Goal: Information Seeking & Learning: Find specific page/section

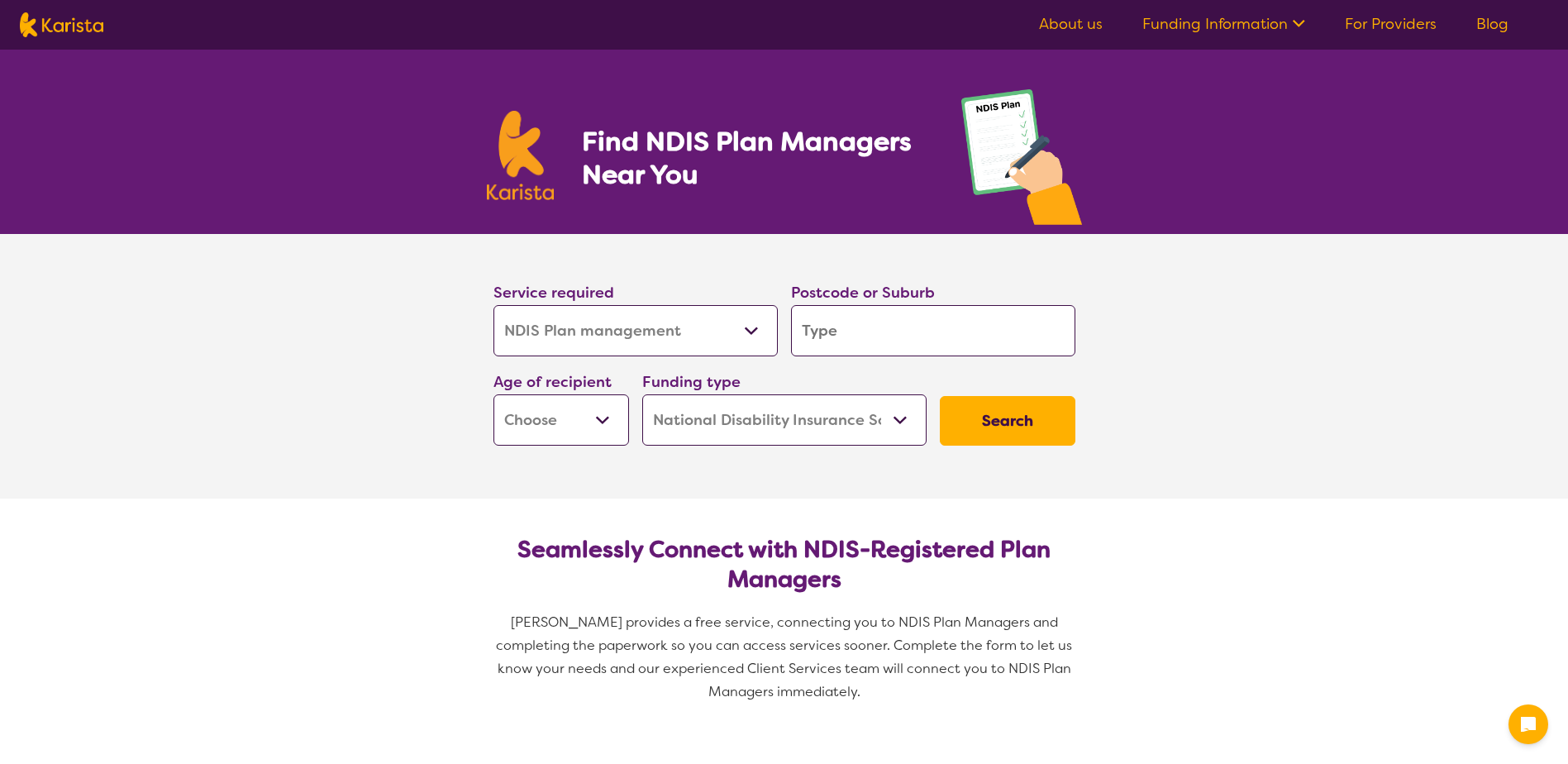
select select "NDIS Plan management"
select select "NDIS"
select select "NDIS Plan management"
select select "NDIS"
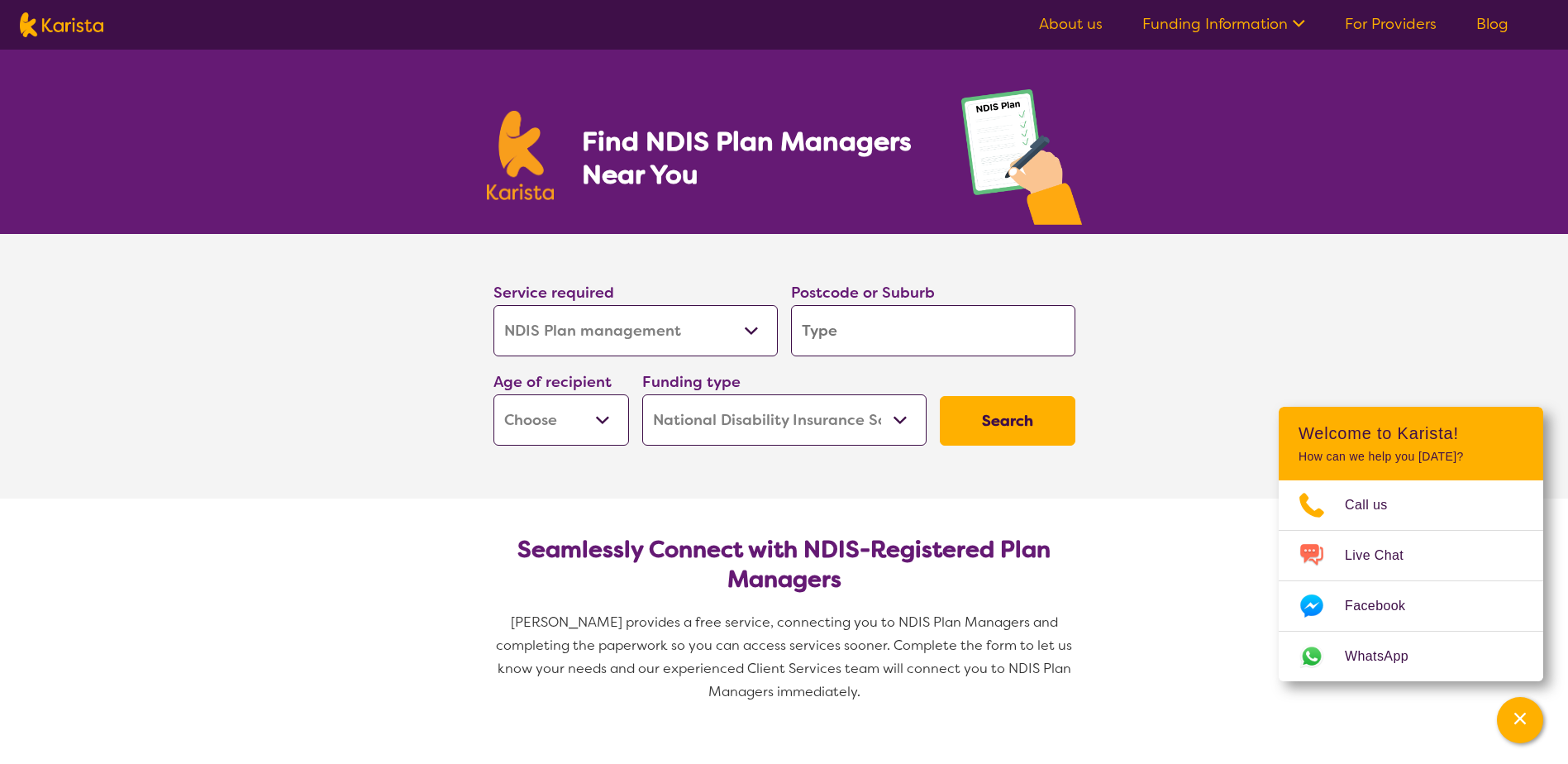
click at [601, 421] on select "Early Childhood - 0 to 9 Child - 10 to 11 Adolescent - 12 to 17 Adult - 18 to 6…" at bounding box center [561, 421] width 135 height 52
select select "AD"
click at [494, 395] on select "Early Childhood - 0 to 9 Child - 10 to 11 Adolescent - 12 to 17 Adult - 18 to 6…" at bounding box center [561, 421] width 135 height 52
select select "AD"
click at [751, 330] on select "Allied Health Assistant Assessment ([MEDICAL_DATA] or [MEDICAL_DATA]) Behaviour…" at bounding box center [635, 331] width 284 height 52
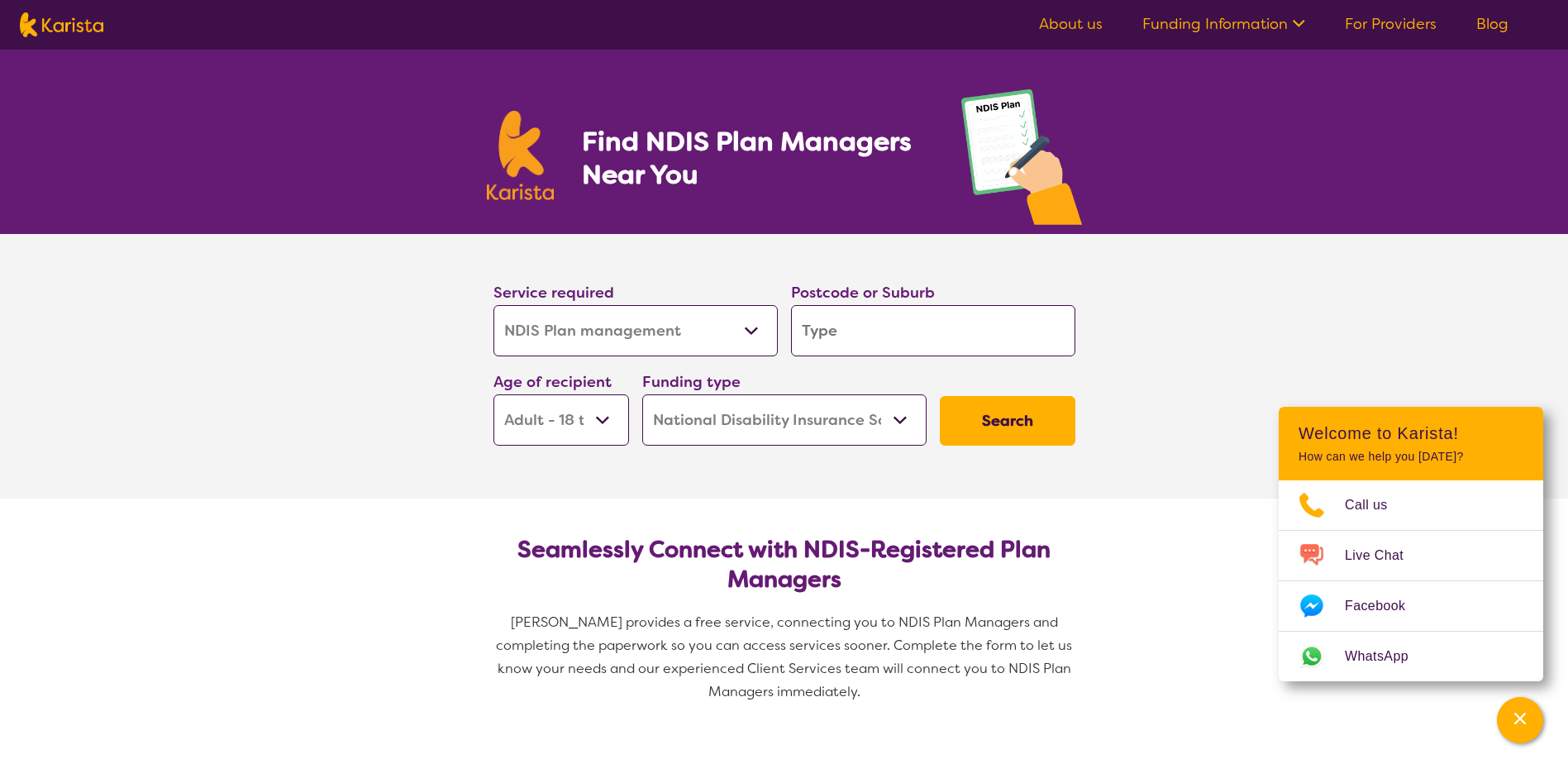
click at [751, 328] on select "Allied Health Assistant Assessment ([MEDICAL_DATA] or [MEDICAL_DATA]) Behaviour…" at bounding box center [635, 331] width 284 height 52
click at [858, 335] on input "search" at bounding box center [933, 331] width 284 height 52
type input "3"
type input "31"
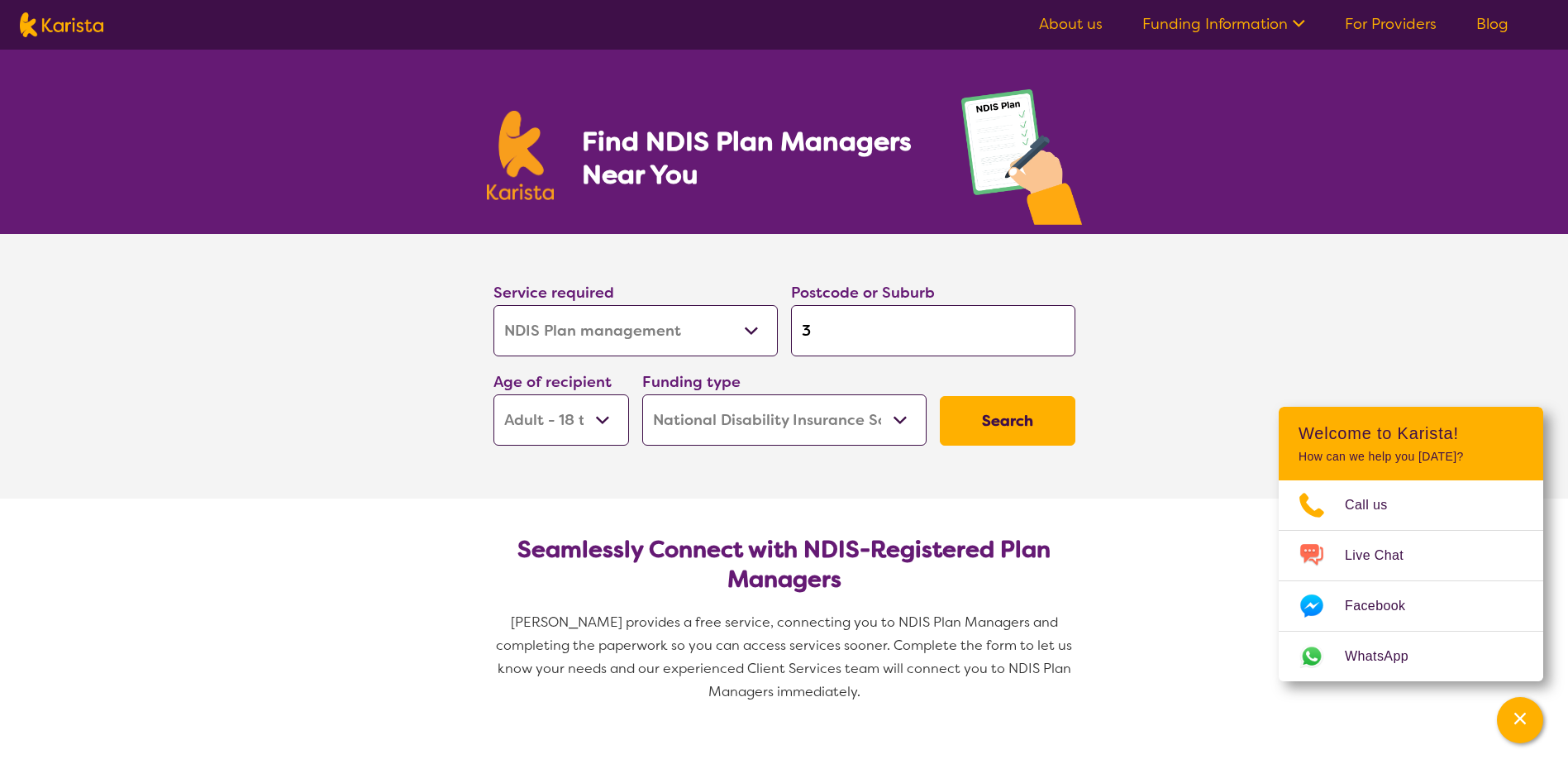
type input "31"
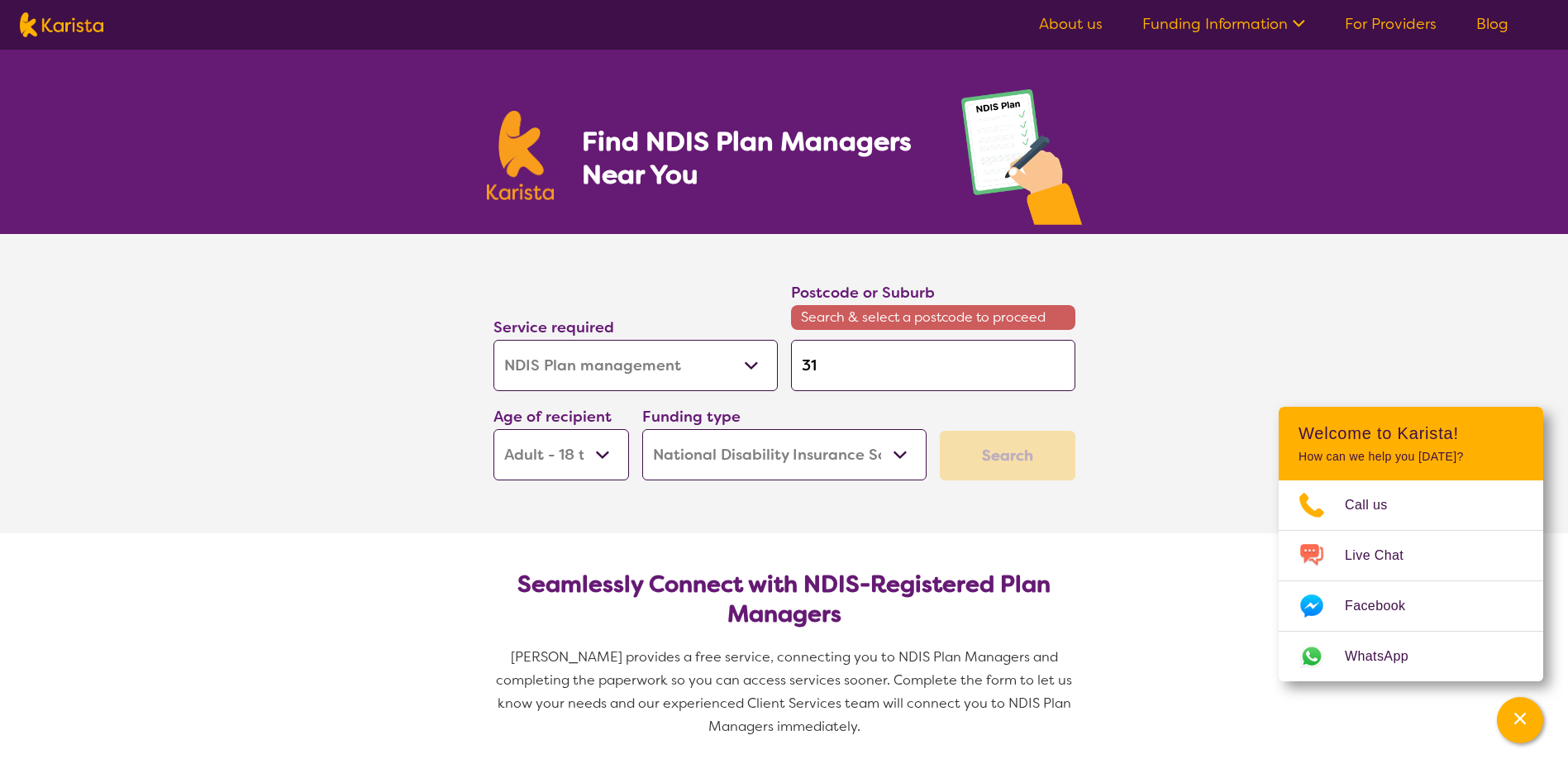
type input "313"
type input "3137"
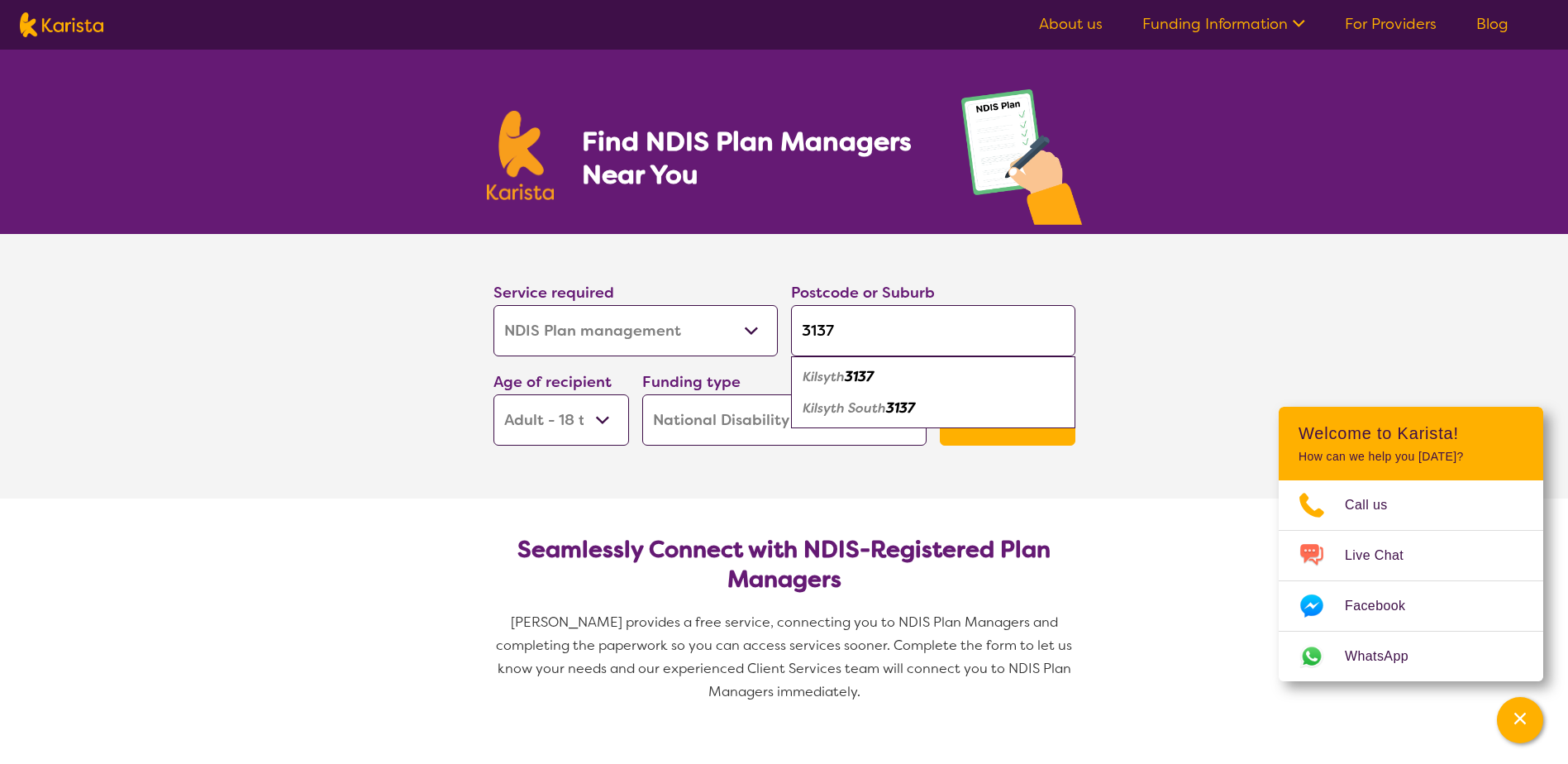
type input "3137"
click at [912, 402] on em "3137" at bounding box center [901, 407] width 29 height 17
click at [1011, 421] on button "Search" at bounding box center [1008, 422] width 135 height 50
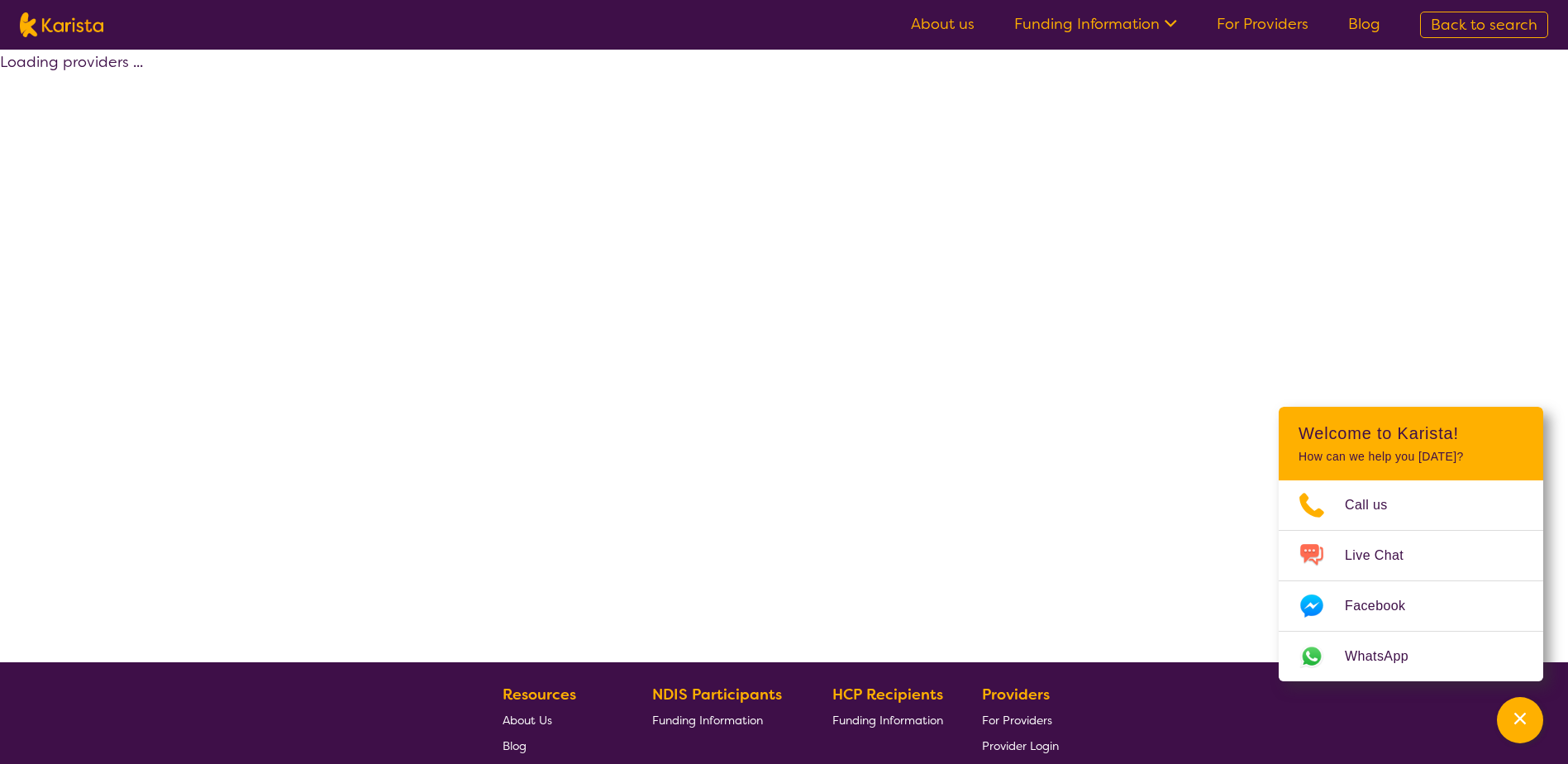
select select "by_score"
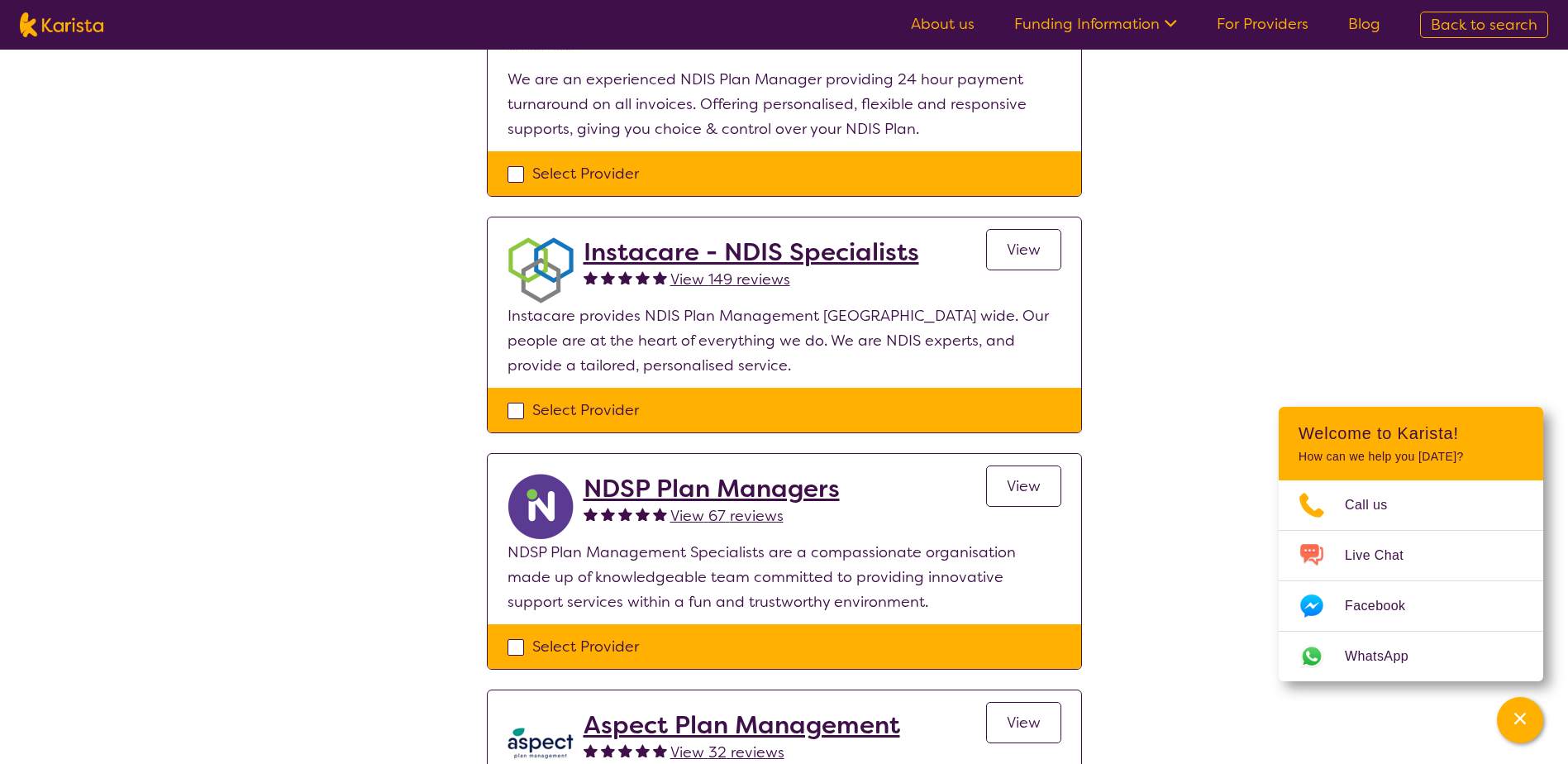
scroll to position [248, 0]
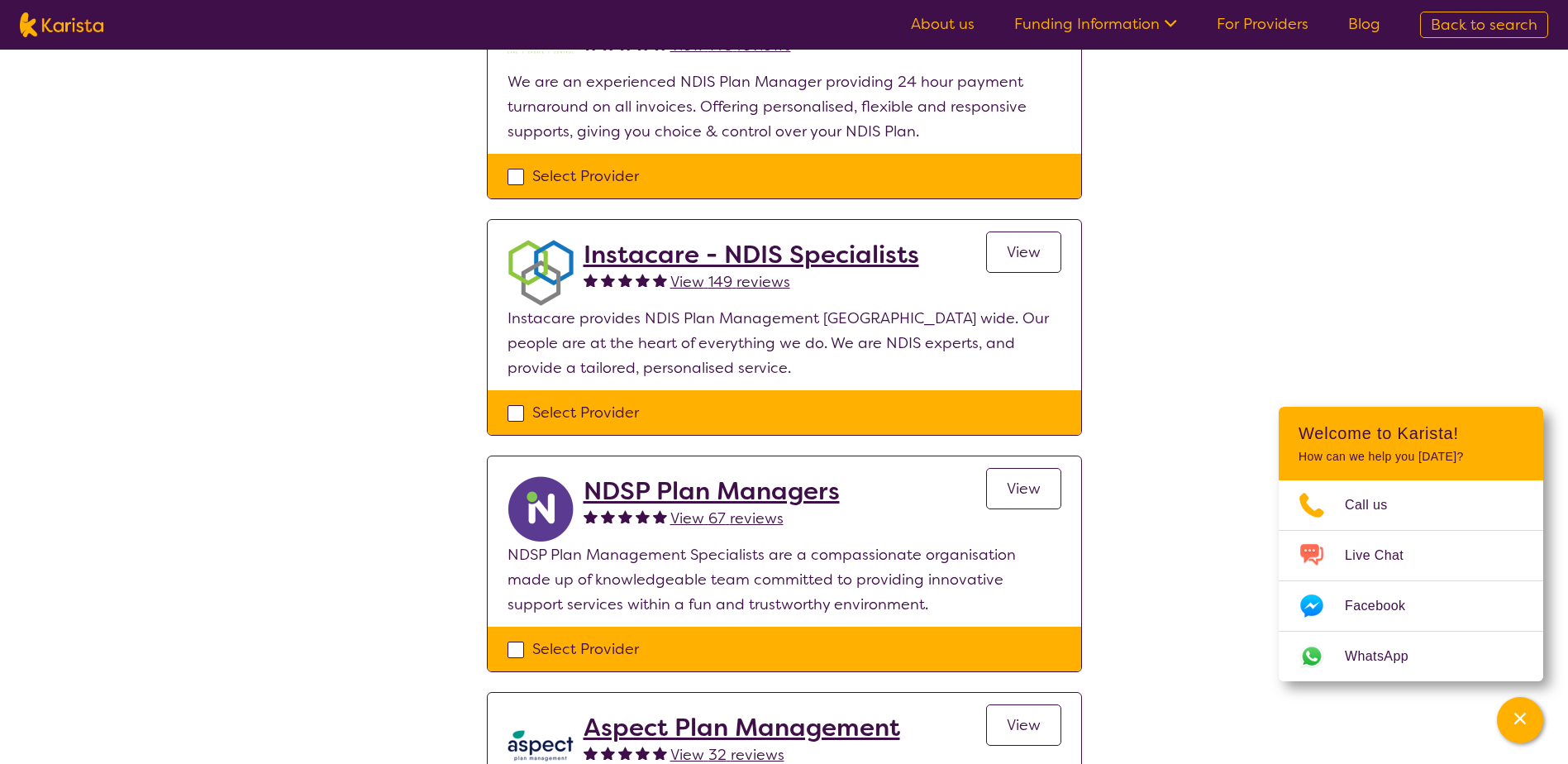
click at [1009, 251] on span "View" at bounding box center [1024, 252] width 34 height 20
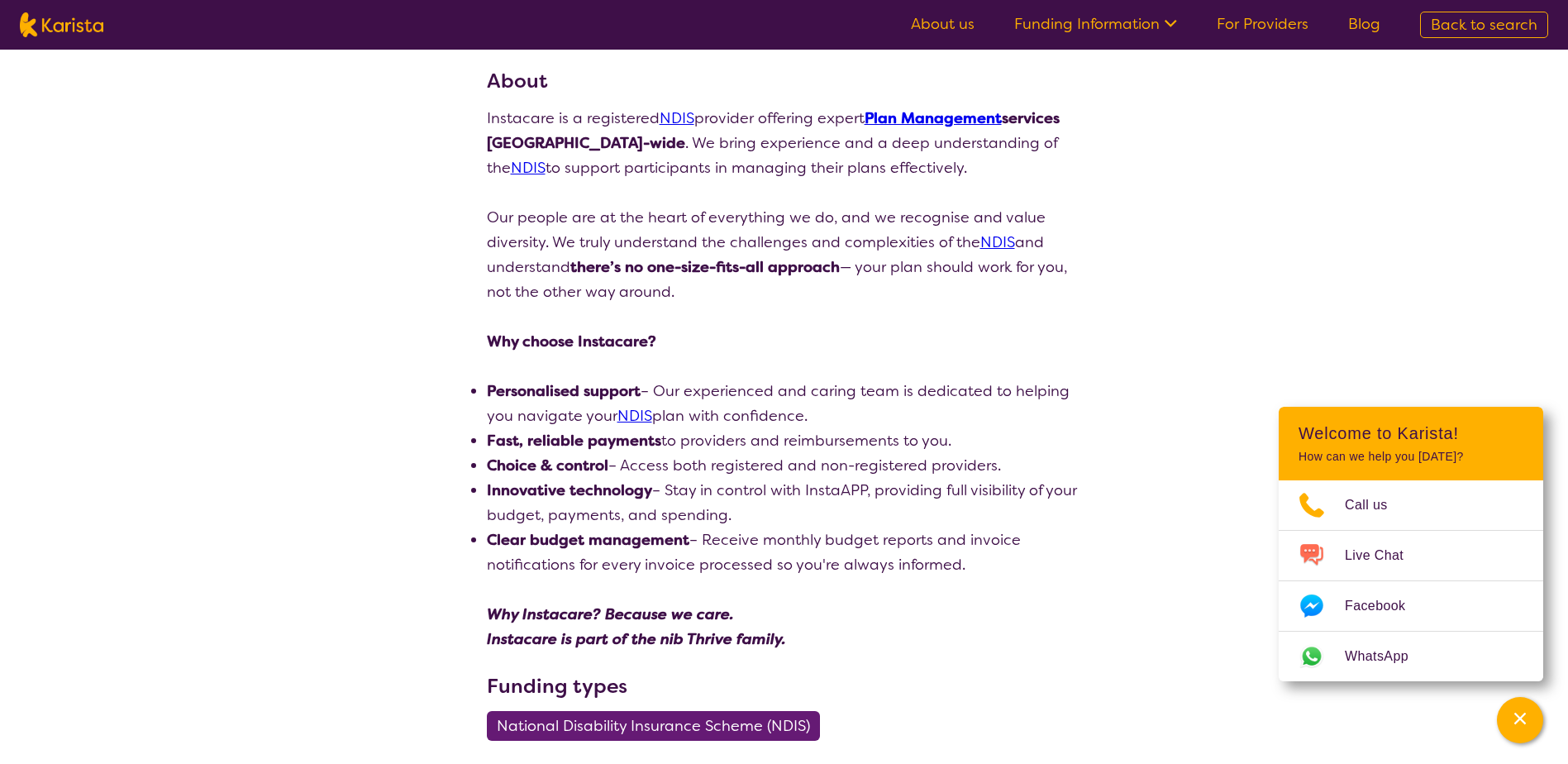
scroll to position [166, 0]
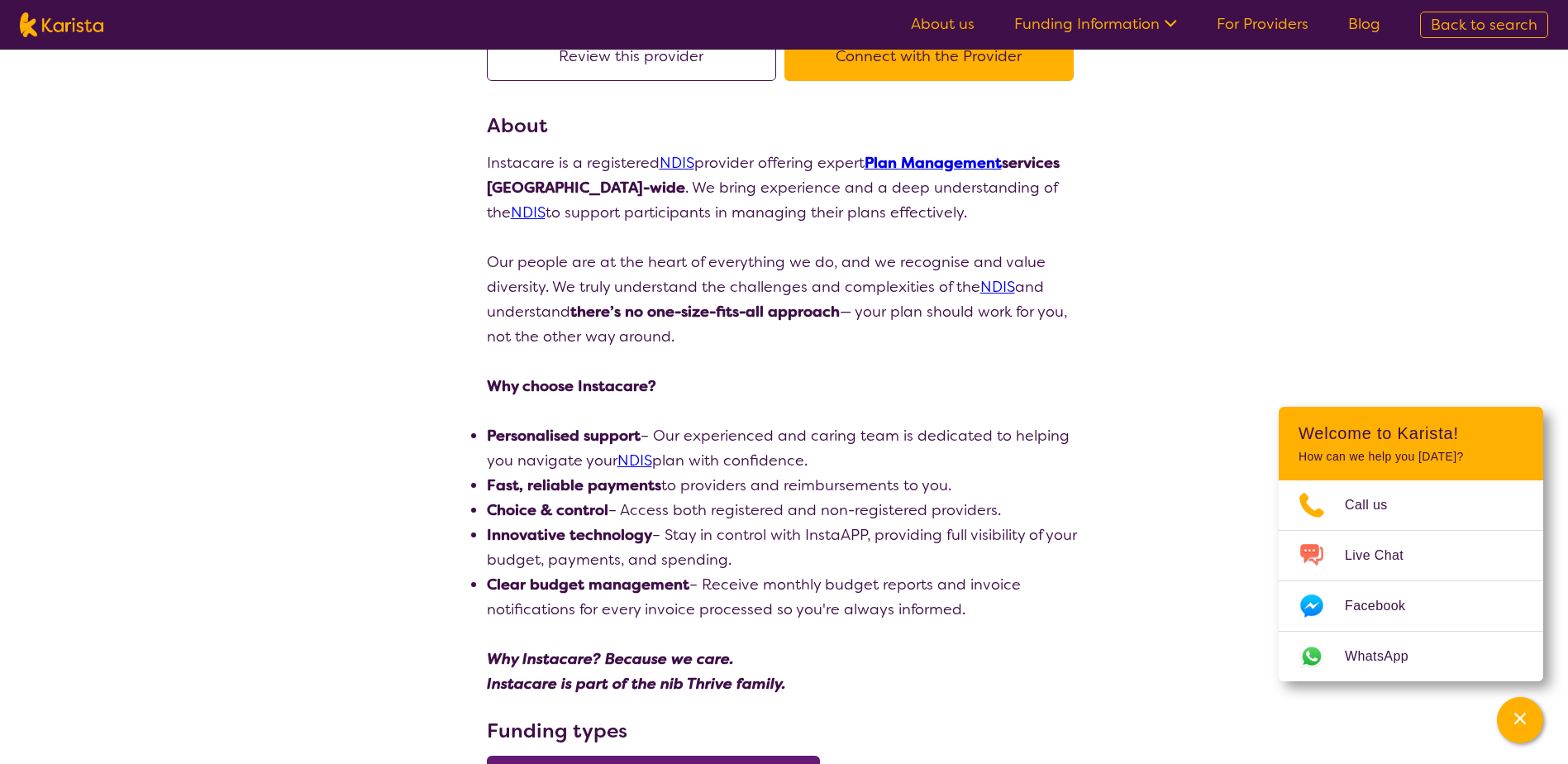
scroll to position [248, 0]
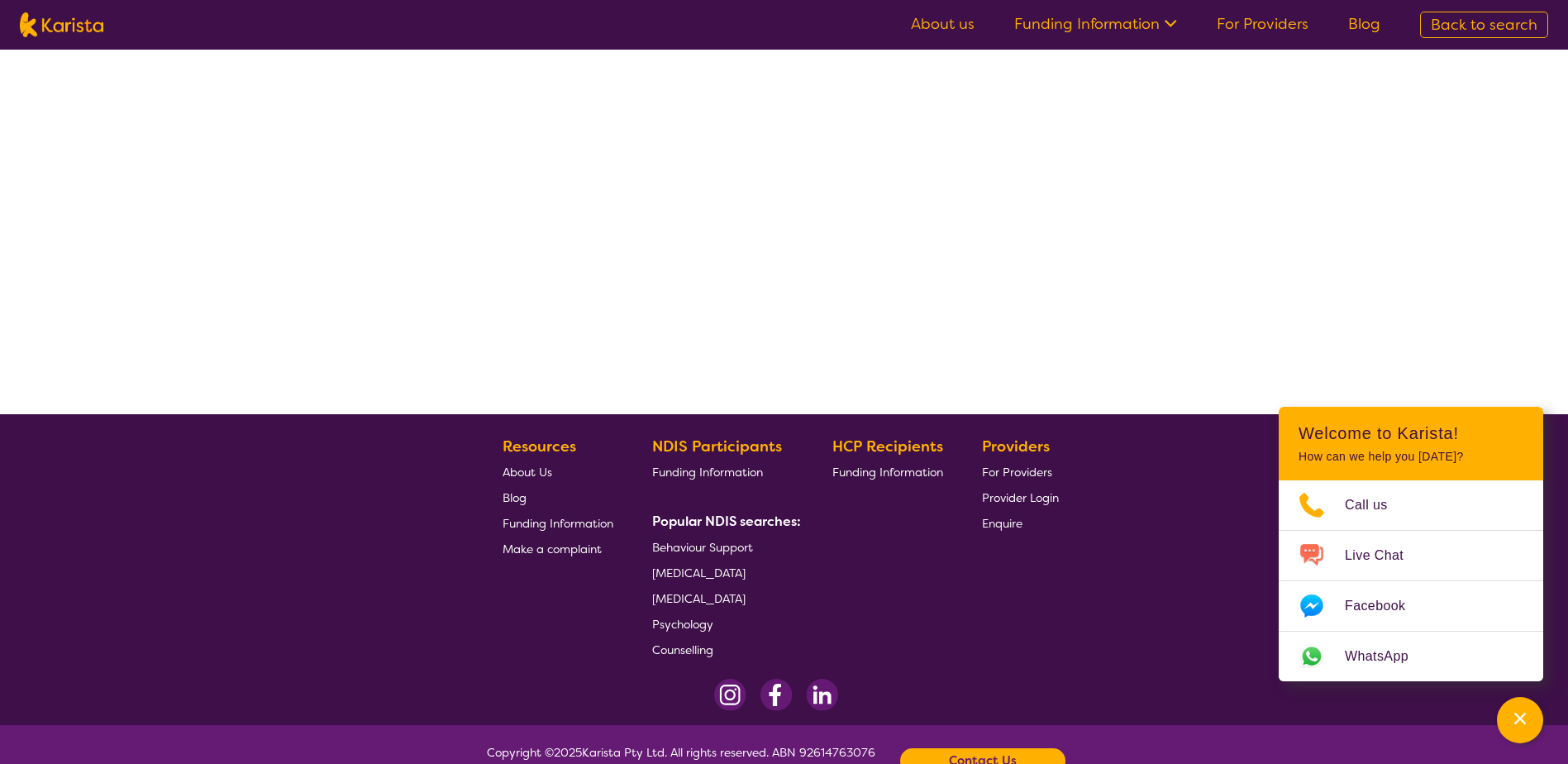
select select "by_score"
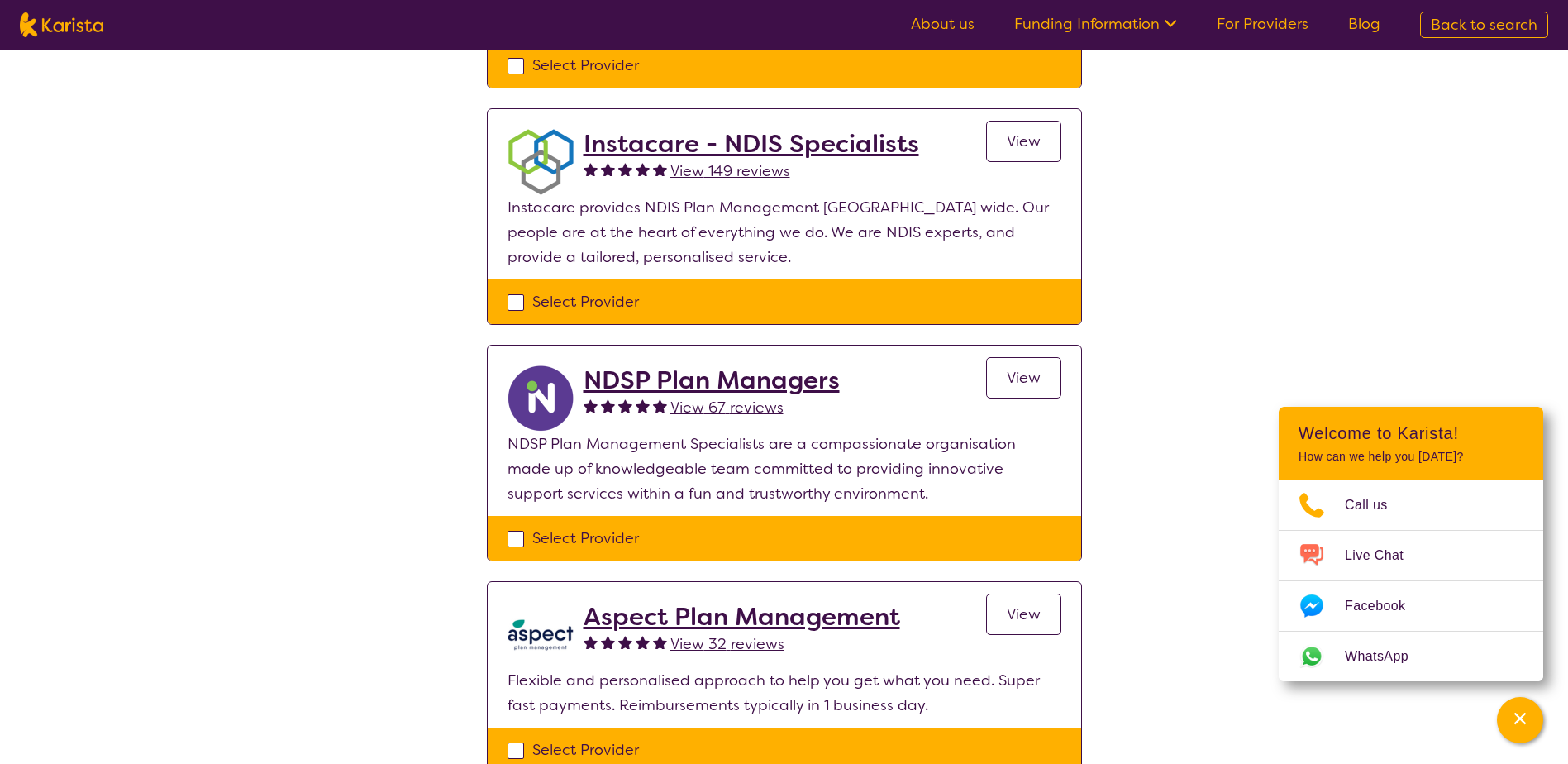
scroll to position [414, 0]
